Goal: Task Accomplishment & Management: Use online tool/utility

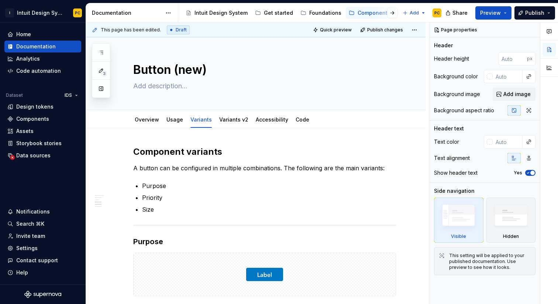
scroll to position [588, 0]
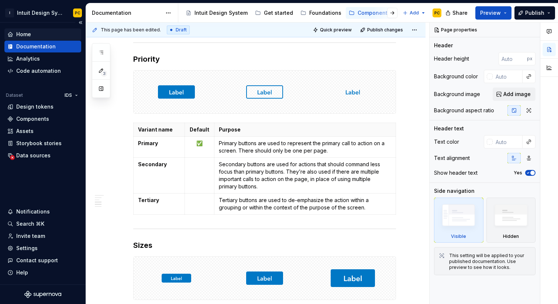
click at [28, 33] on div "Home" at bounding box center [23, 34] width 15 height 7
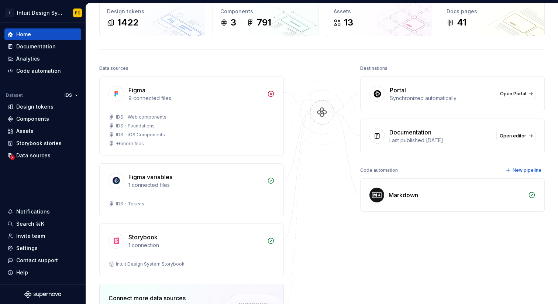
scroll to position [17, 0]
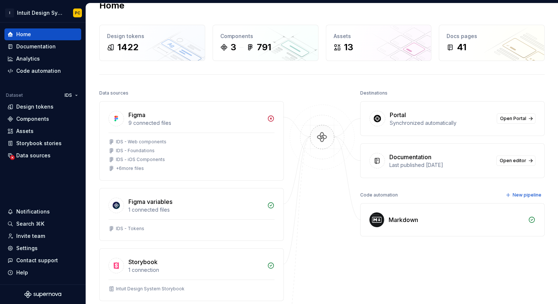
click at [385, 193] on div "Code automation" at bounding box center [379, 195] width 38 height 10
click at [53, 67] on div "Code automation" at bounding box center [38, 70] width 45 height 7
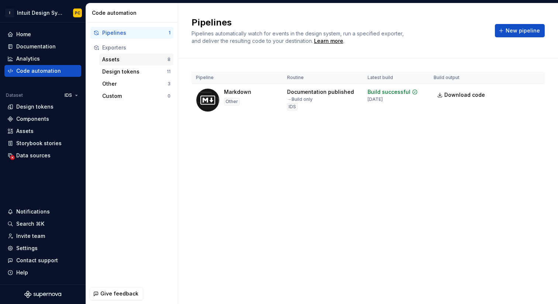
click at [130, 58] on div "Assets" at bounding box center [134, 59] width 65 height 7
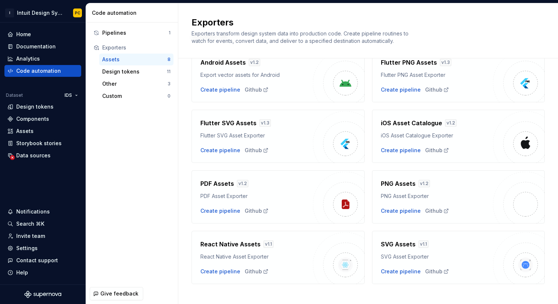
scroll to position [48, 0]
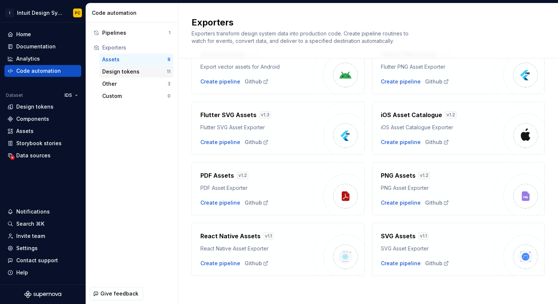
click at [139, 75] on div "Design tokens 11" at bounding box center [136, 72] width 74 height 12
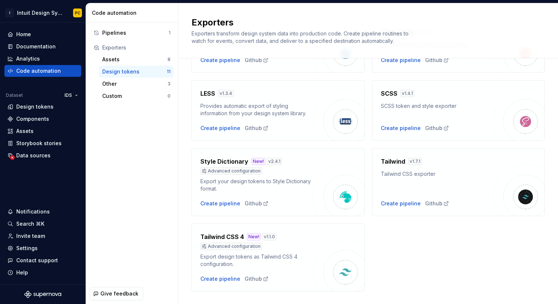
scroll to position [236, 0]
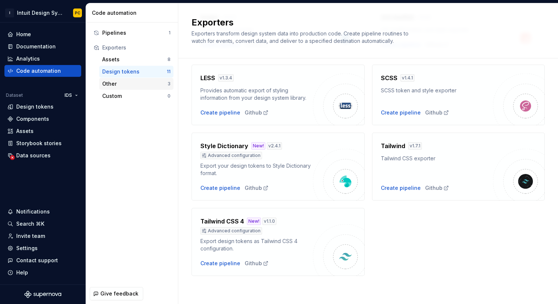
click at [124, 81] on div "Other" at bounding box center [134, 83] width 65 height 7
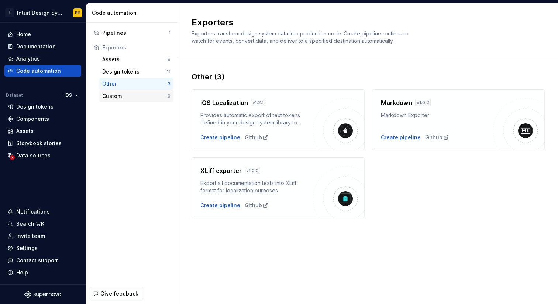
click at [126, 93] on div "Custom" at bounding box center [134, 95] width 65 height 7
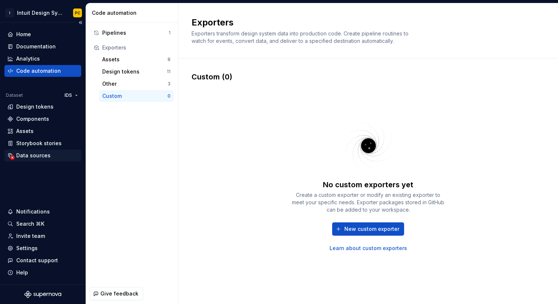
click at [53, 152] on div "Data sources" at bounding box center [42, 155] width 71 height 7
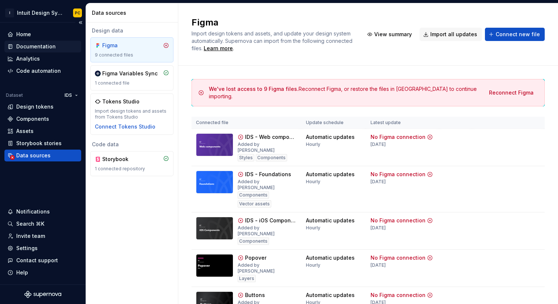
click at [54, 48] on div "Documentation" at bounding box center [42, 46] width 71 height 7
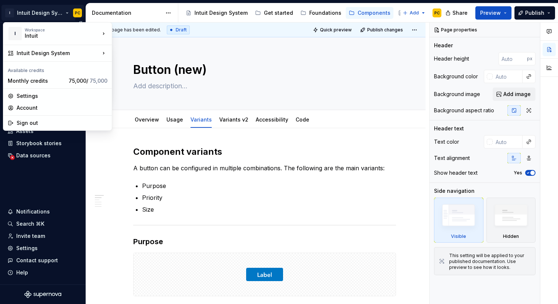
click at [75, 14] on html "I Intuit Design System PC Home Documentation Analytics Code automation Dataset …" at bounding box center [279, 152] width 558 height 304
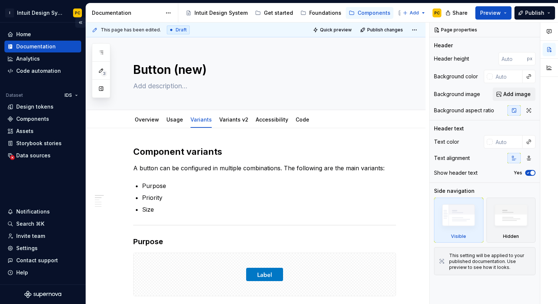
click at [80, 23] on button "Collapse sidebar" at bounding box center [80, 22] width 10 height 10
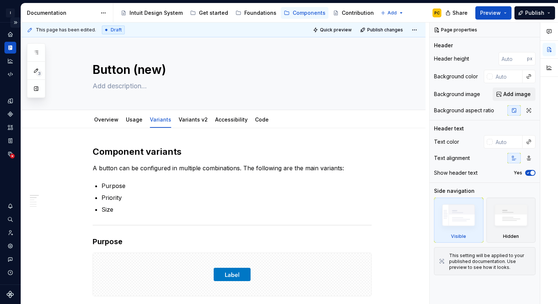
click at [17, 23] on button "Expand sidebar" at bounding box center [15, 22] width 10 height 10
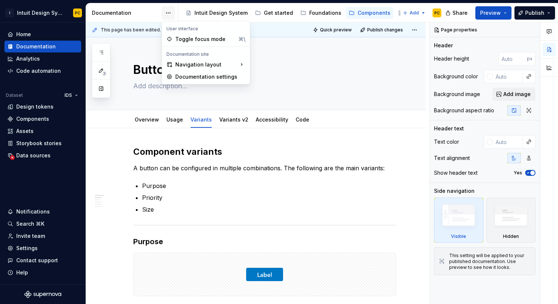
click at [167, 13] on html "I Intuit Design System PC Home Documentation Analytics Code automation Dataset …" at bounding box center [279, 152] width 558 height 304
click at [202, 79] on div "Documentation settings" at bounding box center [210, 76] width 70 height 7
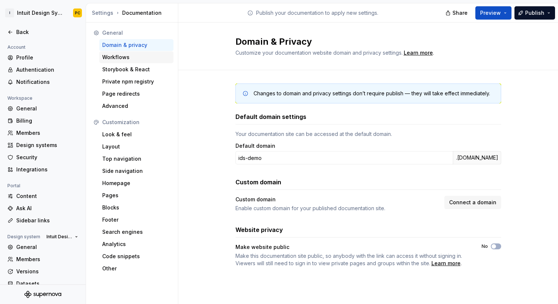
click at [134, 61] on div "Workflows" at bounding box center [136, 57] width 74 height 12
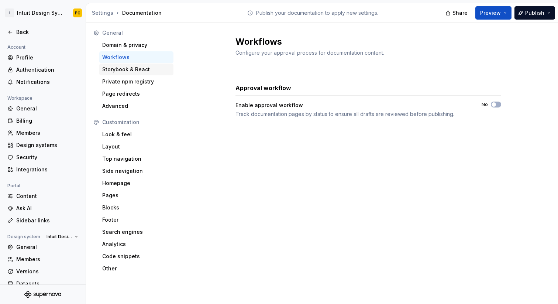
click at [134, 69] on div "Storybook & React" at bounding box center [136, 69] width 68 height 7
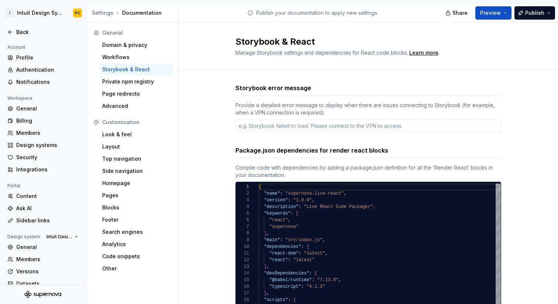
type textarea "*"
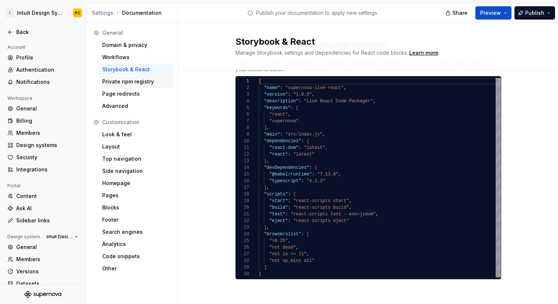
click at [146, 83] on div "Private npm registry" at bounding box center [136, 81] width 68 height 7
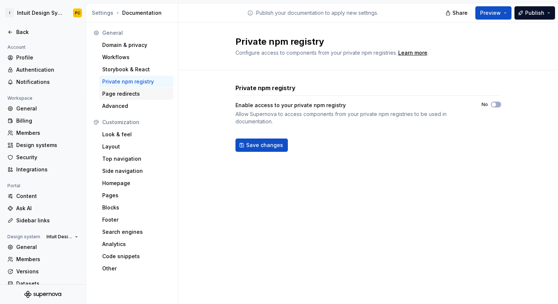
click at [141, 91] on div "Page redirects" at bounding box center [136, 93] width 68 height 7
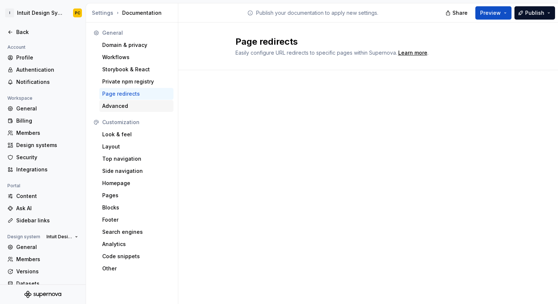
click at [127, 102] on div "Advanced" at bounding box center [136, 105] width 68 height 7
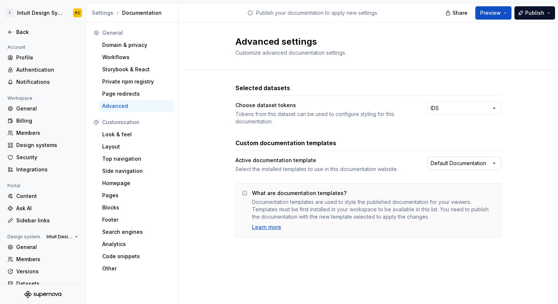
click at [462, 161] on html "I Intuit Design System PC Back Account Profile Authentication Notifications Wor…" at bounding box center [279, 152] width 558 height 304
click at [440, 165] on html "I Intuit Design System PC Back Account Profile Authentication Notifications Wor…" at bounding box center [279, 152] width 558 height 304
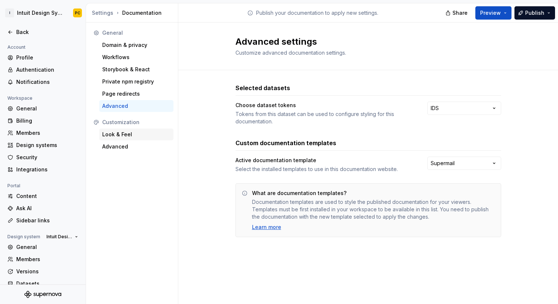
click at [140, 132] on div "Look & Feel" at bounding box center [136, 134] width 68 height 7
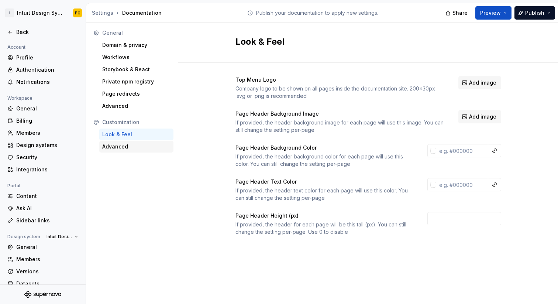
click at [129, 147] on div "Advanced" at bounding box center [136, 146] width 68 height 7
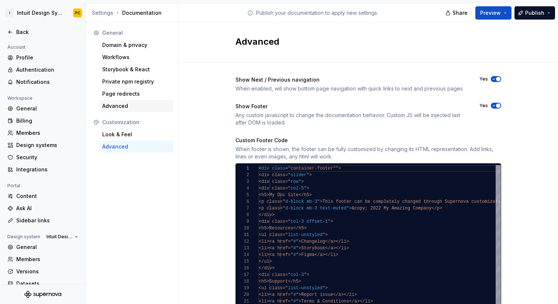
click at [127, 106] on div "Advanced" at bounding box center [136, 105] width 68 height 7
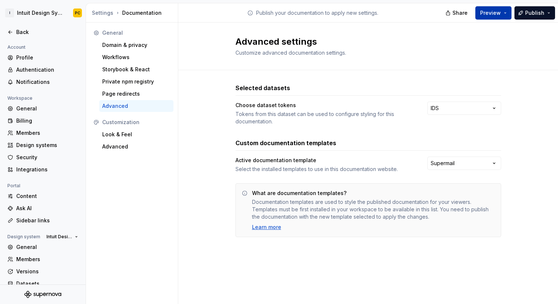
click at [489, 16] on span "Preview" at bounding box center [491, 12] width 21 height 7
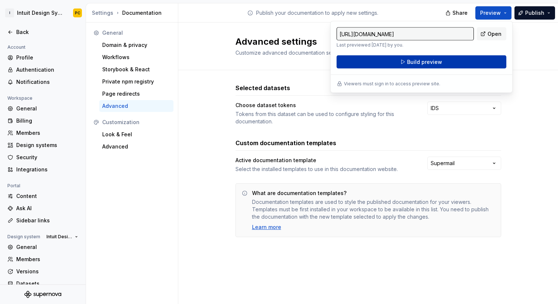
click at [455, 61] on button "Build preview" at bounding box center [422, 61] width 170 height 13
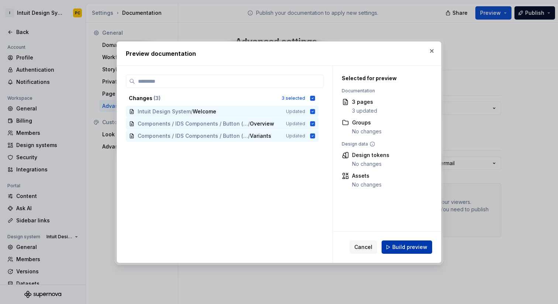
click at [414, 249] on span "Build preview" at bounding box center [410, 246] width 35 height 7
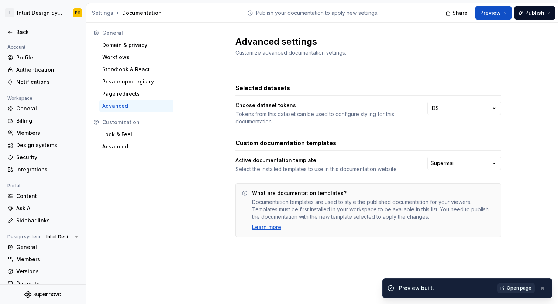
click at [513, 288] on span "Open page" at bounding box center [519, 288] width 25 height 6
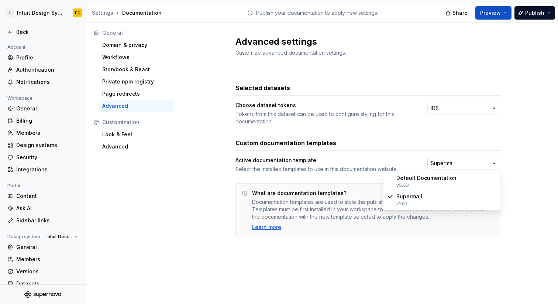
click at [462, 160] on html "I Intuit Design System PC Back Account Profile Authentication Notifications Wor…" at bounding box center [279, 152] width 558 height 304
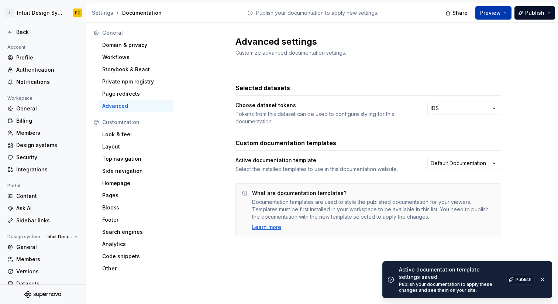
click at [497, 13] on span "Preview" at bounding box center [491, 12] width 21 height 7
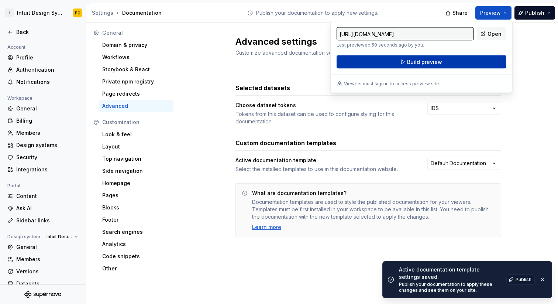
click at [435, 64] on span "Build preview" at bounding box center [424, 61] width 35 height 7
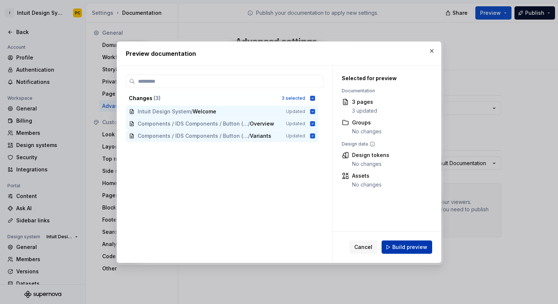
click at [403, 248] on span "Build preview" at bounding box center [410, 246] width 35 height 7
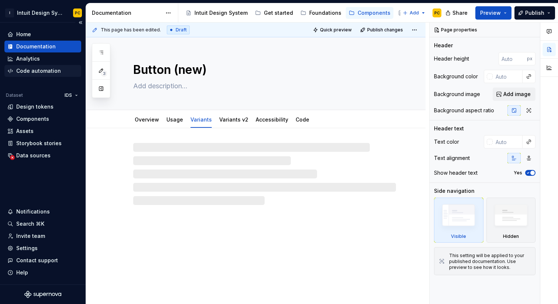
click at [49, 70] on div "Code automation" at bounding box center [38, 70] width 45 height 7
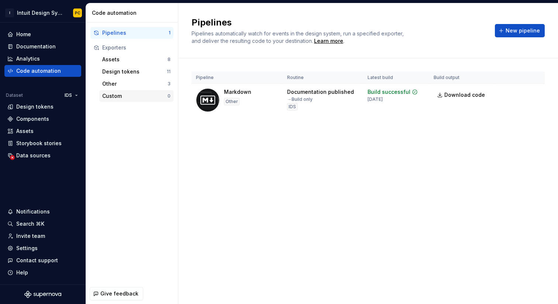
click at [145, 98] on div "Custom" at bounding box center [134, 95] width 65 height 7
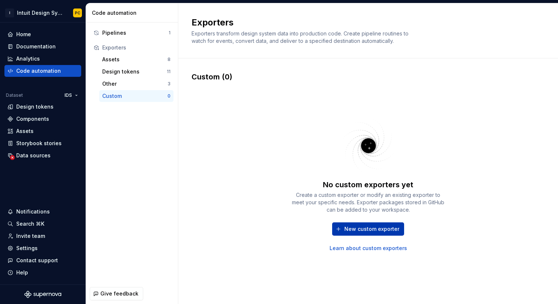
click at [359, 224] on button "New custom exporter" at bounding box center [368, 228] width 72 height 13
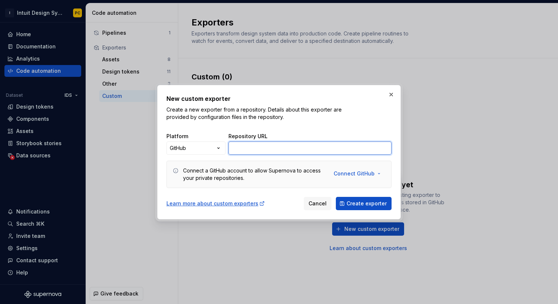
click at [252, 147] on input "Repository URL" at bounding box center [310, 147] width 163 height 13
paste input "[URL][DOMAIN_NAME]"
type input "[URL][DOMAIN_NAME]"
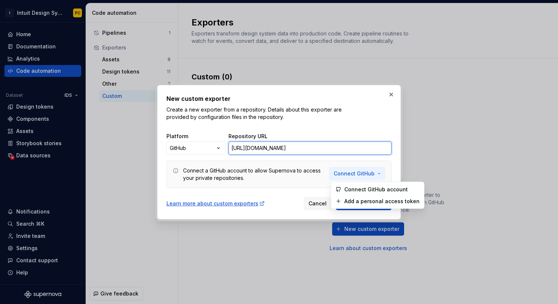
click at [366, 177] on span "Connect GitHub" at bounding box center [354, 173] width 41 height 7
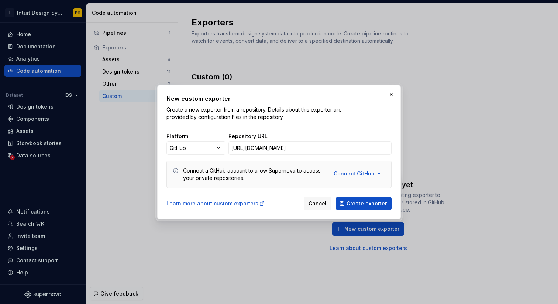
click at [309, 183] on div "Connect a GitHub account to allow Supernova to access your private repositories…" at bounding box center [279, 174] width 225 height 27
click at [364, 206] on span "Create exporter" at bounding box center [367, 203] width 40 height 7
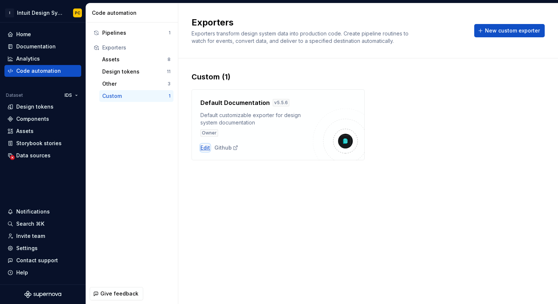
click at [205, 148] on div "Edit" at bounding box center [206, 147] width 10 height 7
